Goal: Transaction & Acquisition: Download file/media

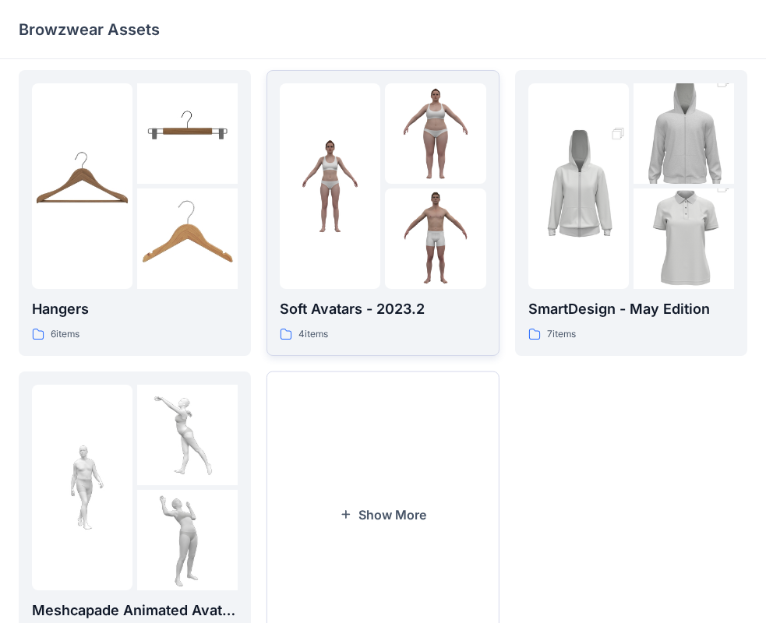
scroll to position [312, 0]
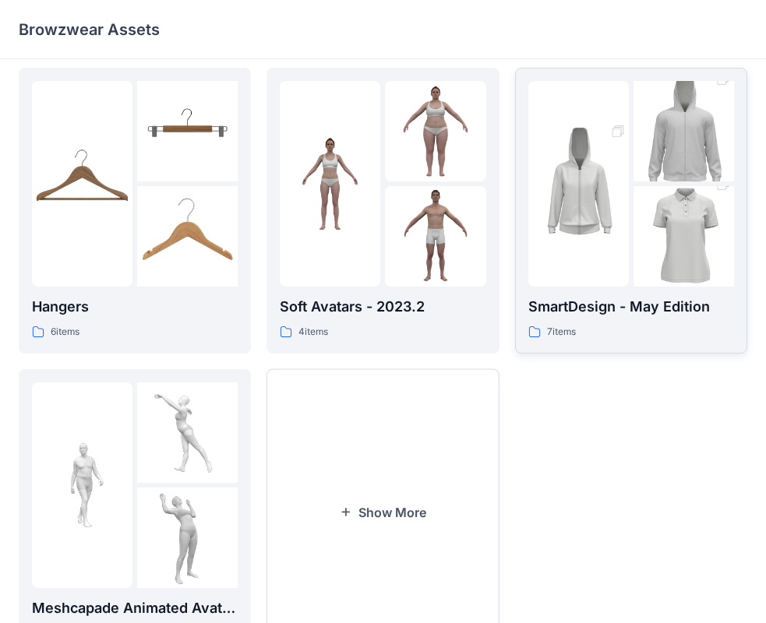
click at [628, 332] on div "7 items" at bounding box center [631, 332] width 206 height 16
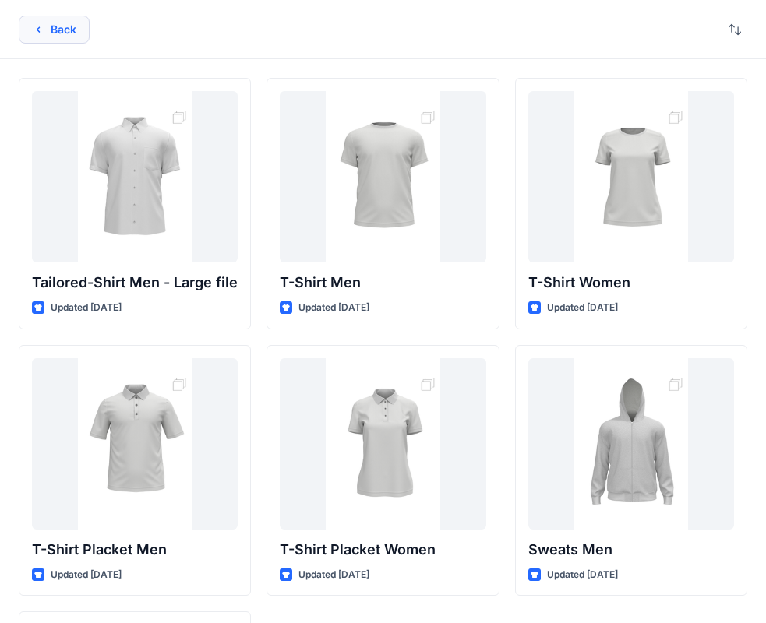
click at [42, 33] on icon "button" at bounding box center [38, 29] width 12 height 12
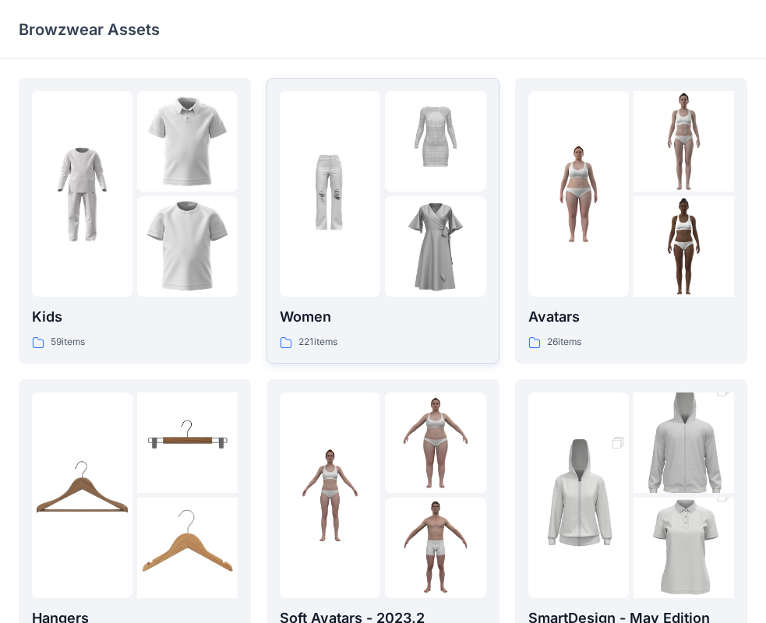
click at [382, 335] on div "221 items" at bounding box center [383, 342] width 206 height 16
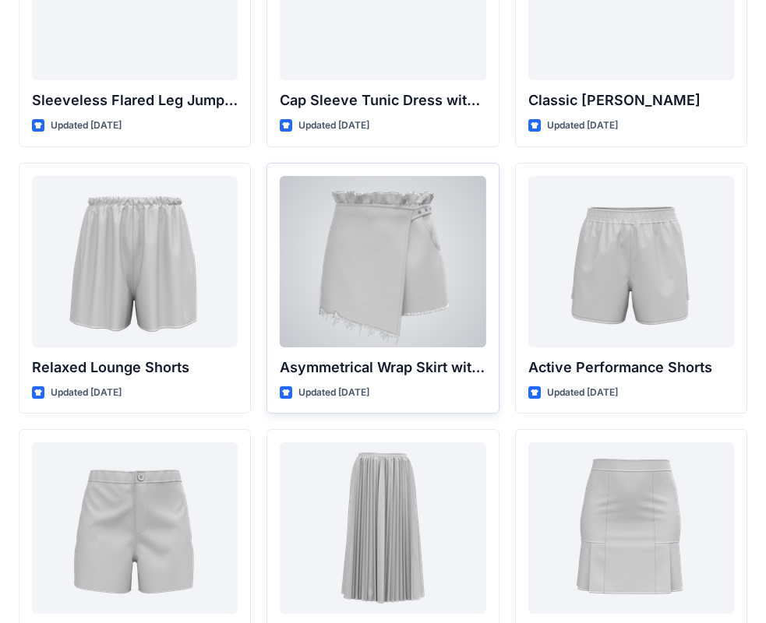
scroll to position [3729, 0]
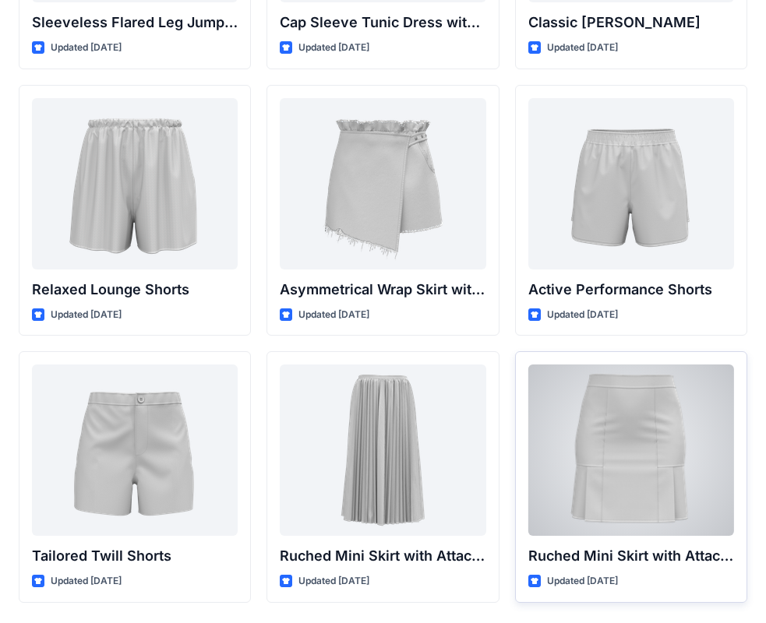
click at [656, 402] on div at bounding box center [631, 450] width 206 height 171
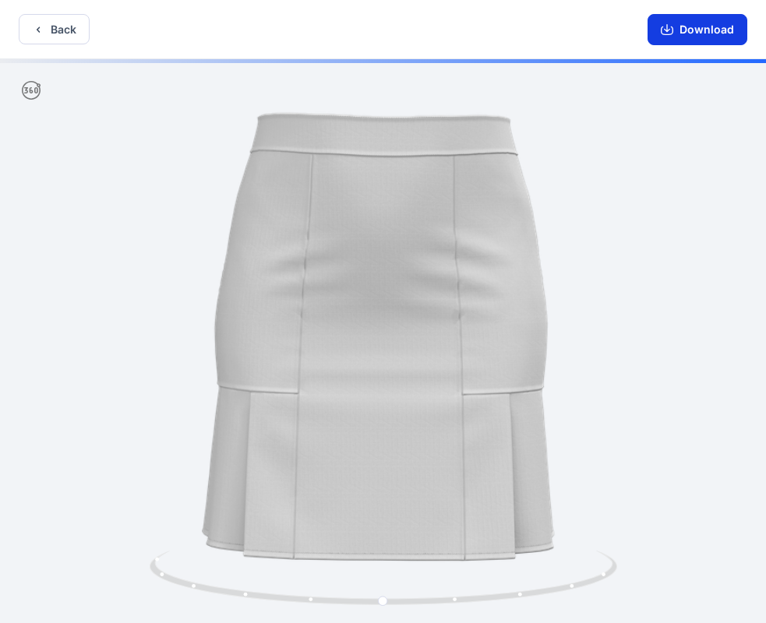
click at [692, 33] on button "Download" at bounding box center [697, 29] width 100 height 31
click at [604, 79] on div at bounding box center [383, 342] width 766 height 567
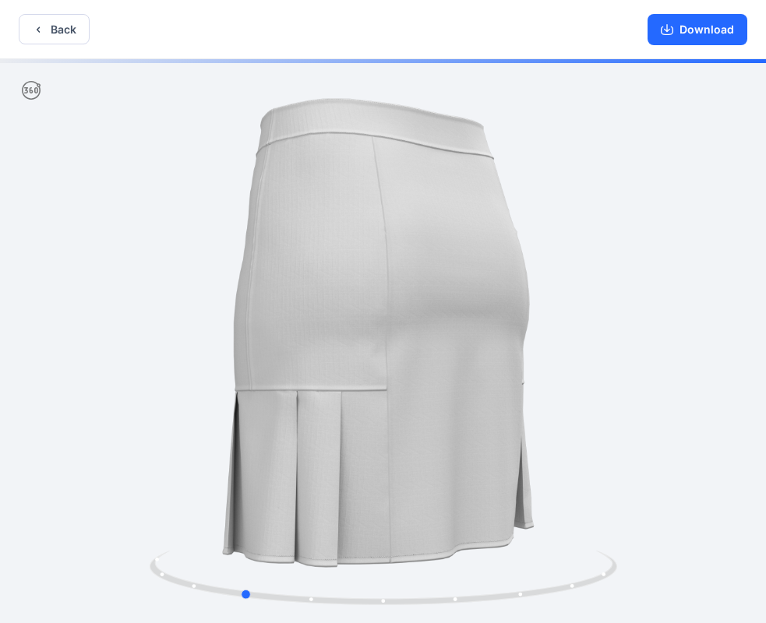
drag, startPoint x: 410, startPoint y: 599, endPoint x: 778, endPoint y: 198, distance: 544.7
click at [738, 494] on div at bounding box center [383, 342] width 766 height 567
